Goal: Transaction & Acquisition: Register for event/course

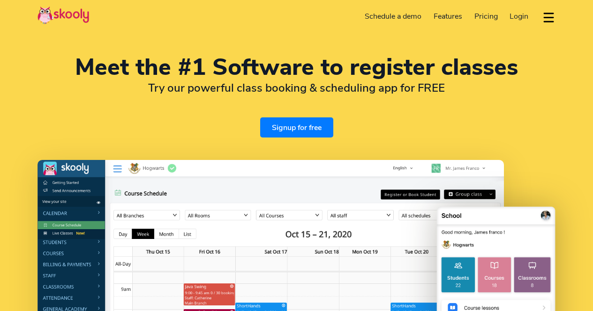
select select "en"
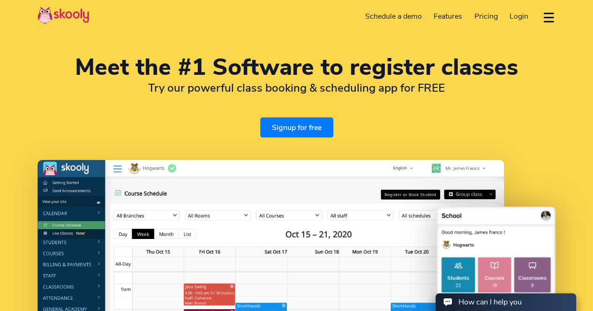
select select "91"
select select "[GEOGRAPHIC_DATA]"
select select "[GEOGRAPHIC_DATA]/[GEOGRAPHIC_DATA]"
click at [305, 127] on link "Signup for free" at bounding box center [296, 128] width 73 height 20
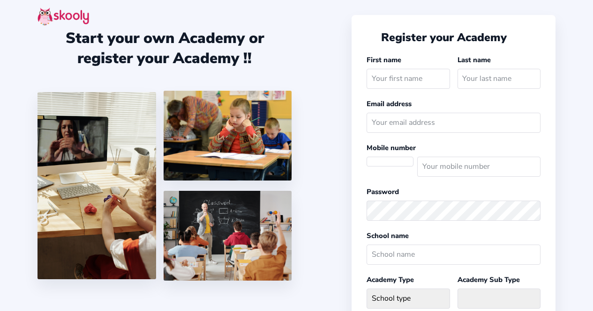
select select
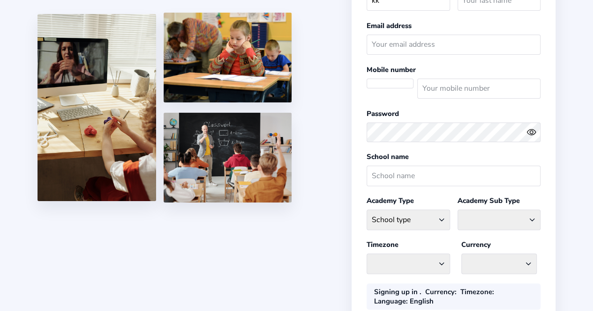
scroll to position [80, 0]
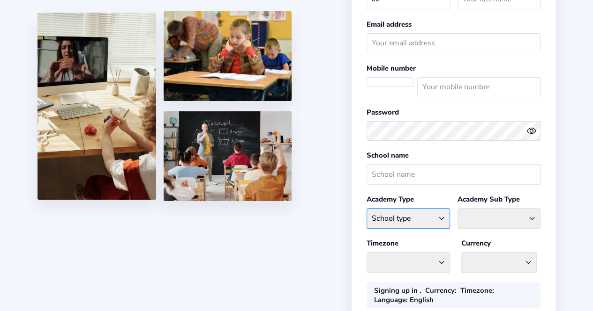
click at [409, 221] on select "School type Academic Afterschool Arts Dance Homeschool Language Martial Arts Mu…" at bounding box center [407, 218] width 83 height 20
click at [435, 218] on select "School type Academic Afterschool Arts Dance Homeschool Language Martial Arts Mu…" at bounding box center [407, 218] width 83 height 20
click at [459, 219] on select at bounding box center [498, 218] width 83 height 20
click at [482, 219] on select at bounding box center [498, 218] width 83 height 20
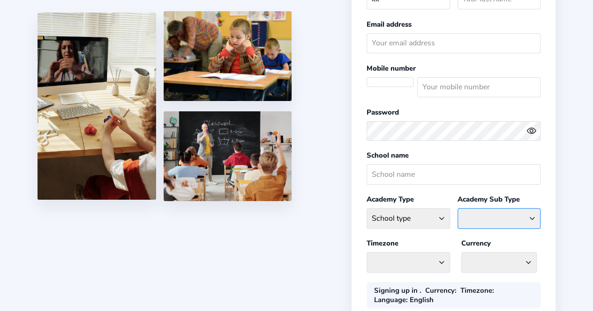
click at [530, 211] on select at bounding box center [498, 218] width 83 height 20
click at [425, 260] on select "Afghanistan - Asia/Kabul Albania - Europe/Tirane Algeria - Africa/Algiers Ameri…" at bounding box center [407, 262] width 83 height 20
click at [476, 253] on select "Afghanistan AFN - ؋. Albania ALL - L Algeria DZD - دج AmericanSamoa USD - د$ An…" at bounding box center [498, 262] width 75 height 20
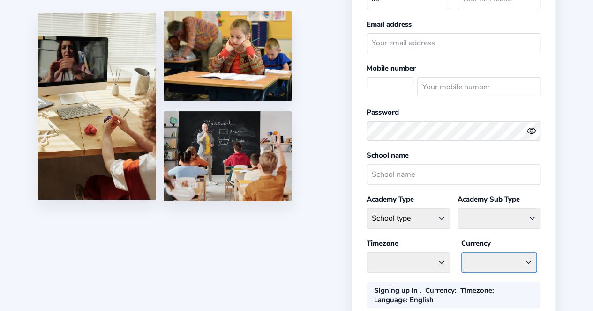
click at [476, 253] on select "Afghanistan AFN - ؋. Albania ALL - L Algeria DZD - دج AmericanSamoa USD - د$ An…" at bounding box center [498, 262] width 75 height 20
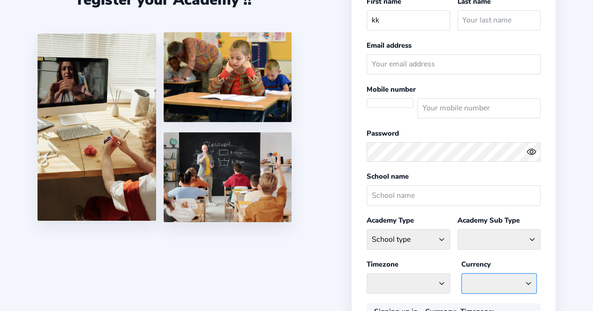
scroll to position [0, 0]
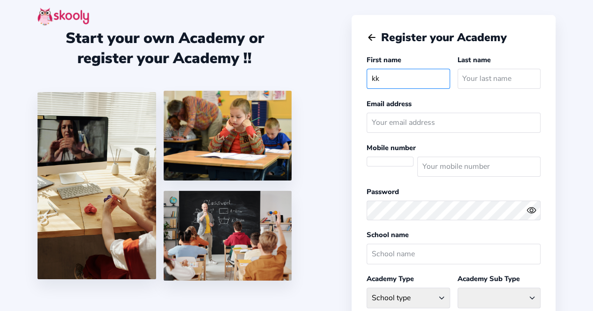
click at [428, 75] on input "kk" at bounding box center [407, 79] width 83 height 20
type input "k"
type input "AMADIN"
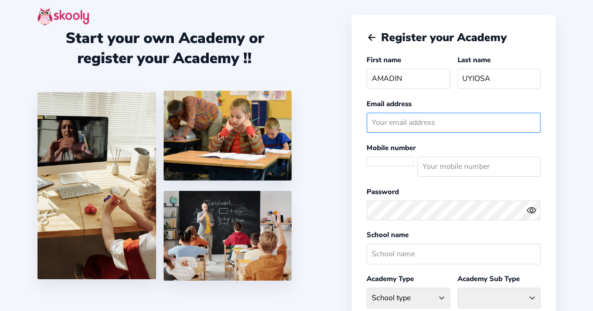
click at [446, 125] on input "email" at bounding box center [453, 123] width 174 height 20
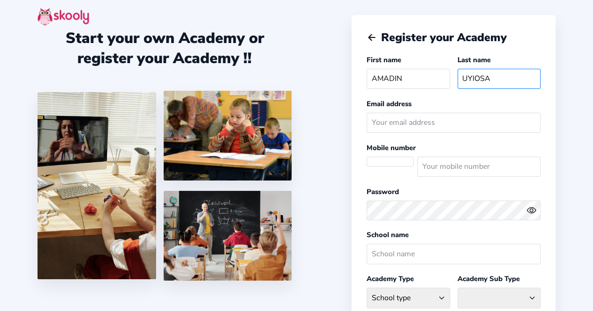
click at [516, 78] on input "UYIOSA" at bounding box center [498, 79] width 83 height 20
type input "U"
type input "RICHARD"
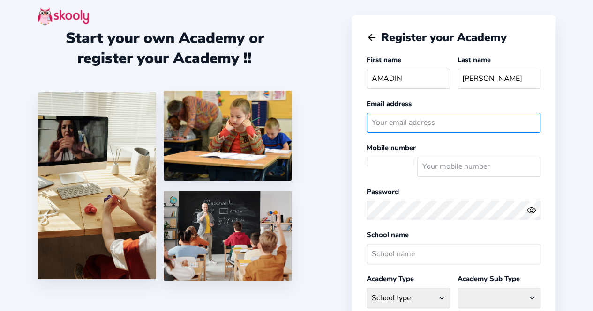
click at [490, 121] on input "email" at bounding box center [453, 123] width 174 height 20
type input "R"
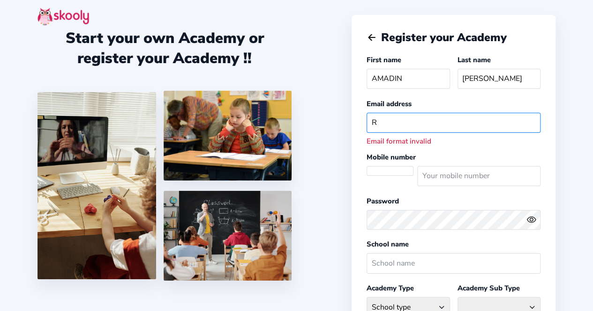
type input "richarduyiosa2022@gmail.com"
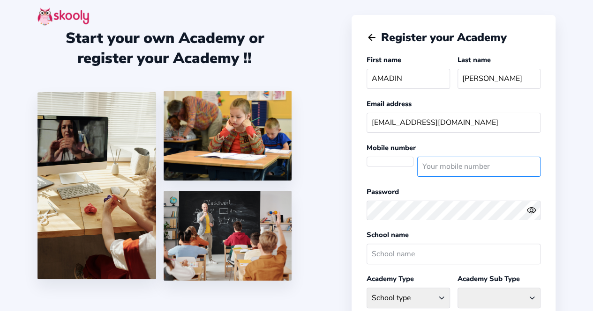
click at [478, 165] on input "number" at bounding box center [478, 167] width 123 height 20
type input "01072628173"
click at [396, 161] on select "Afghanistan (+93) Albania (+355) Algeria (+213) AmericanSamoa (+1684) Andorra (…" at bounding box center [389, 166] width 47 height 19
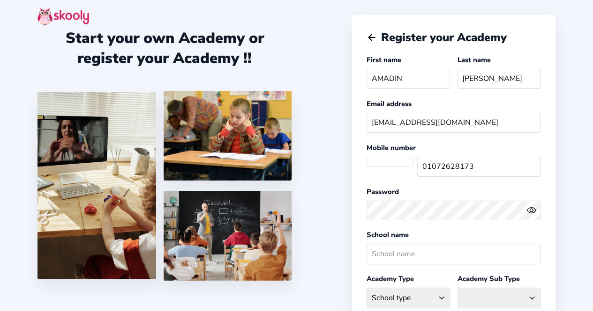
select select "KR"
click at [366, 157] on select "Afghanistan (+93) Albania (+355) Algeria (+213) AmericanSamoa (+1684) Andorra (…" at bounding box center [389, 166] width 47 height 19
select select "[GEOGRAPHIC_DATA]/[GEOGRAPHIC_DATA]"
select select "KRW ₩"
click at [531, 209] on circle "eye outline" at bounding box center [530, 210] width 3 height 3
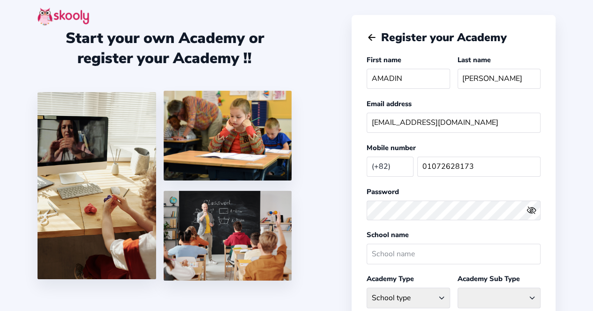
click at [531, 209] on icon "Eye Off" at bounding box center [531, 211] width 10 height 10
click at [487, 244] on input "text" at bounding box center [453, 254] width 174 height 20
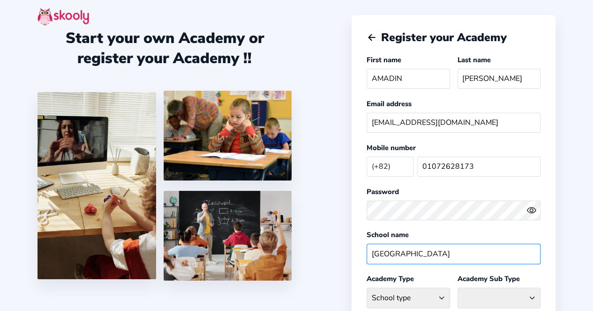
type input "Suncheon National University"
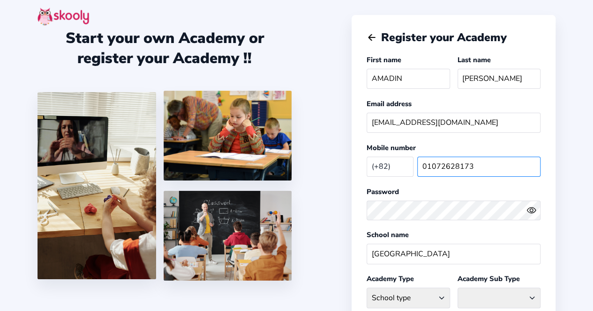
drag, startPoint x: 592, startPoint y: 161, endPoint x: 599, endPoint y: 194, distance: 34.5
click at [592, 194] on html "Start your own Academy or register your Academy !! Register your Academy First …" at bounding box center [296, 276] width 593 height 552
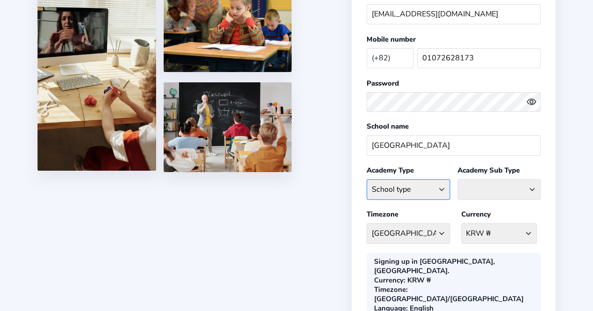
click at [421, 182] on select "School type Academic Afterschool Arts Dance Homeschool Language Martial Arts Mu…" at bounding box center [407, 189] width 83 height 20
select select "GA"
click at [366, 179] on select "School type Academic Afterschool Arts Dance Homeschool Language Martial Arts Mu…" at bounding box center [407, 189] width 83 height 20
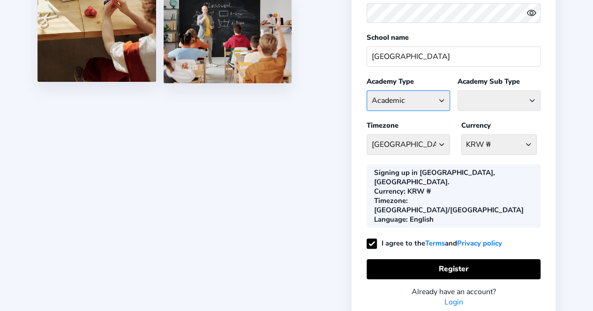
scroll to position [207, 0]
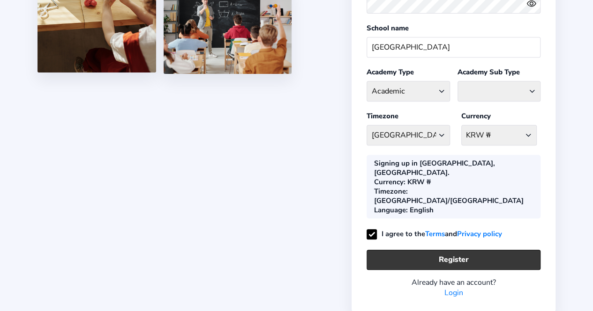
click at [486, 250] on button "Register" at bounding box center [453, 260] width 174 height 20
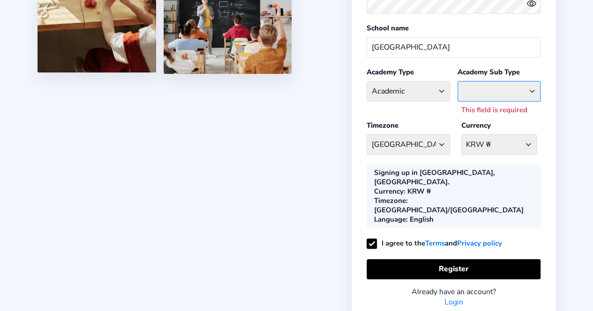
click at [511, 87] on select "Coaching Classes Enrichment Centre General Academy Kumaon Centre Math Centre Ro…" at bounding box center [498, 91] width 83 height 20
select select "TC"
click at [457, 81] on select "Coaching Classes Enrichment Centre General Academy Kumaon Centre Math Centre Ro…" at bounding box center [498, 91] width 83 height 20
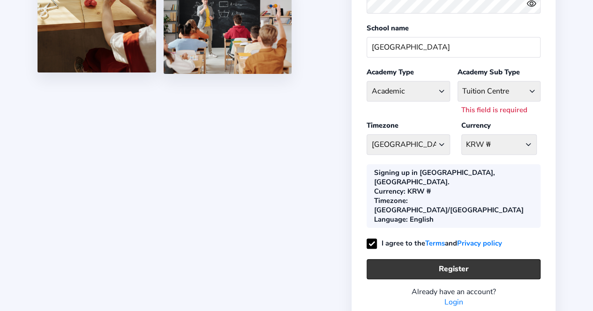
click at [485, 259] on button "Register" at bounding box center [453, 269] width 174 height 20
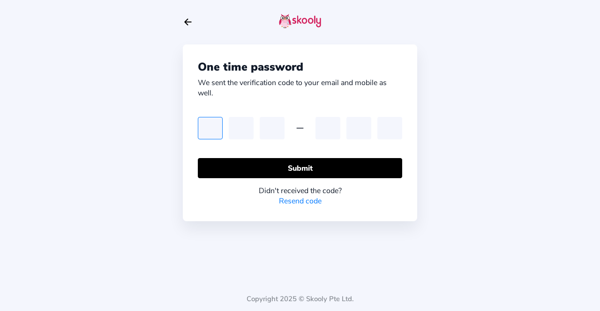
type input "3"
type input "8"
type input "3"
type input "0"
type input "1"
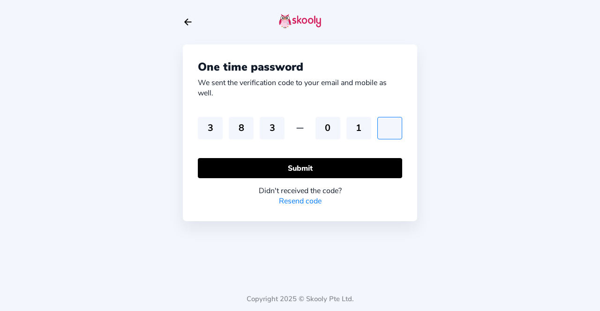
type input "5"
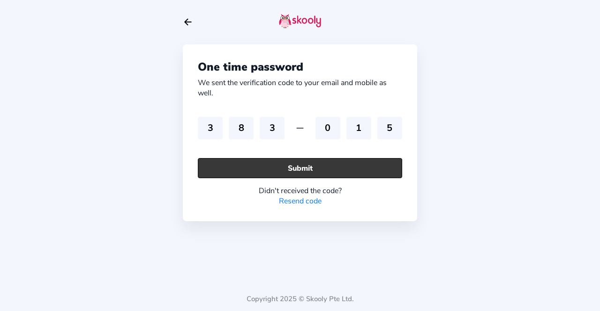
click at [326, 170] on button "Submit" at bounding box center [300, 168] width 204 height 20
